Goal: Task Accomplishment & Management: Use online tool/utility

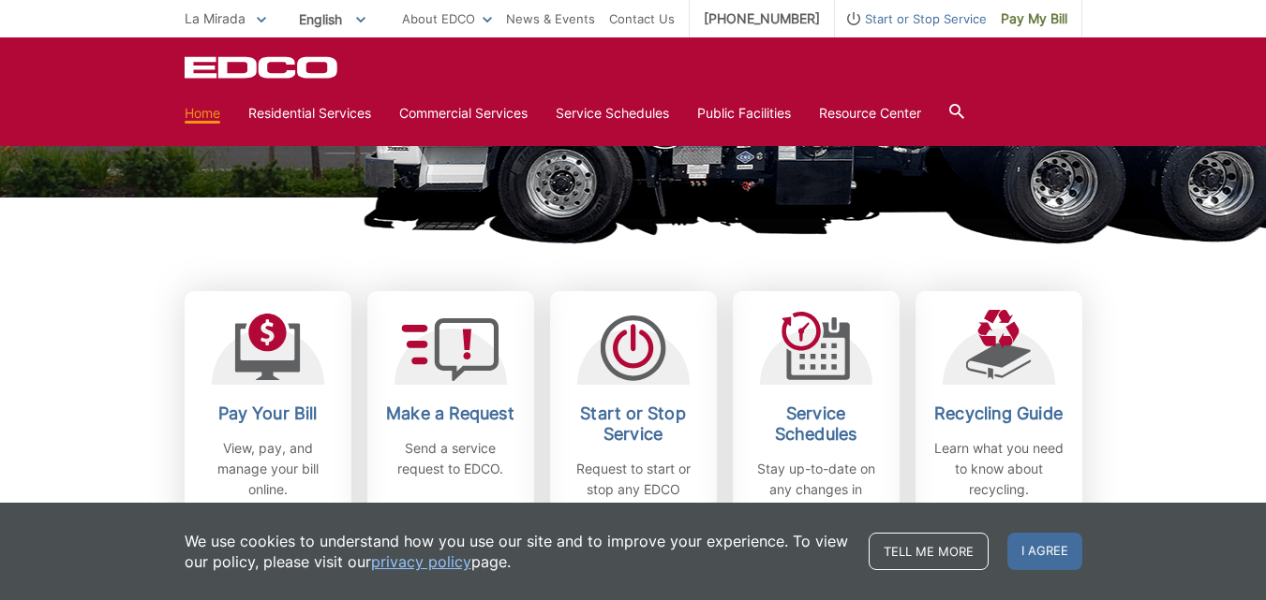
scroll to position [436, 0]
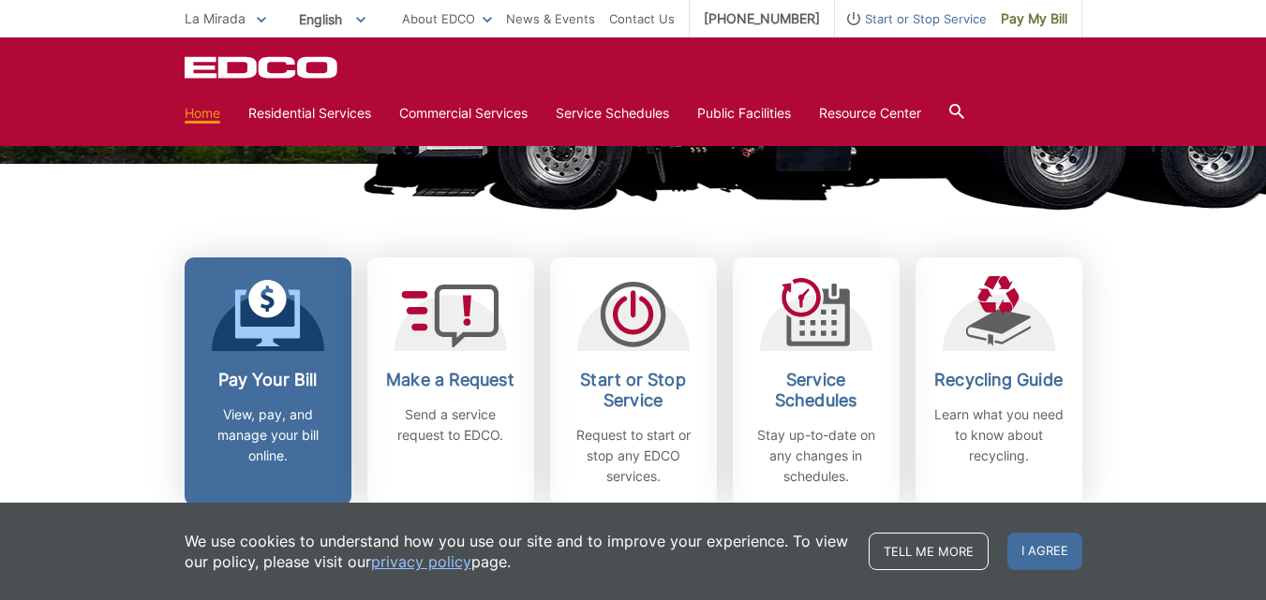
click at [275, 310] on icon at bounding box center [267, 299] width 38 height 38
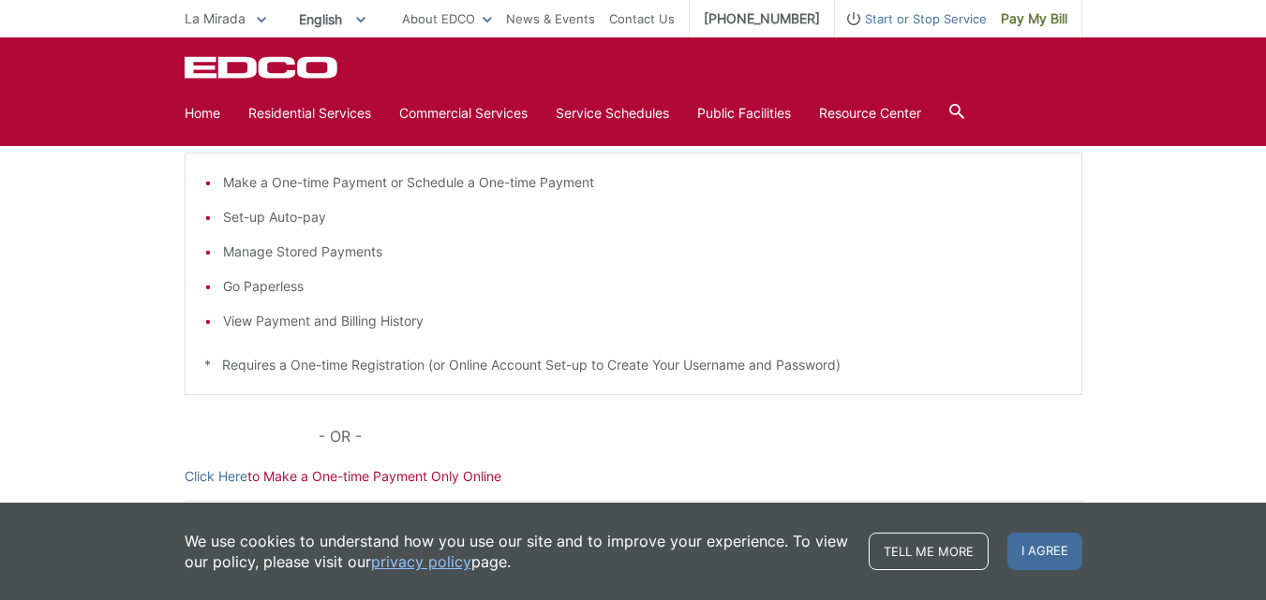
scroll to position [376, 0]
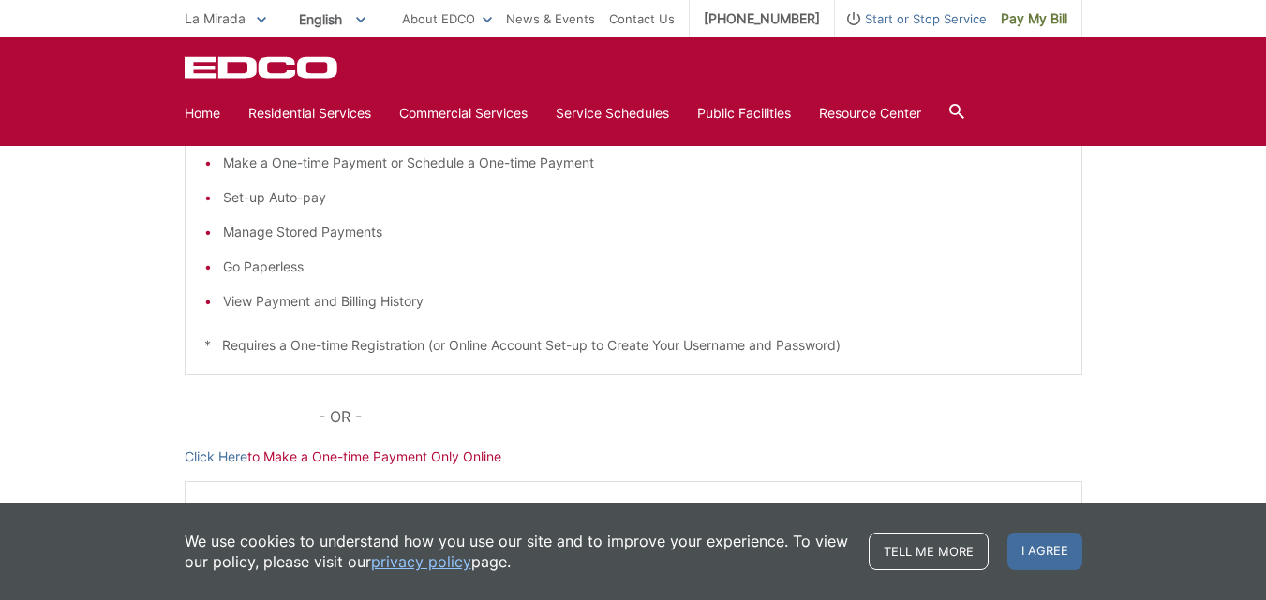
click at [231, 164] on li "Make a One-time Payment or Schedule a One-time Payment" at bounding box center [642, 163] width 839 height 21
click at [222, 456] on link "Click Here" at bounding box center [216, 457] width 63 height 21
